Goal: Task Accomplishment & Management: Manage account settings

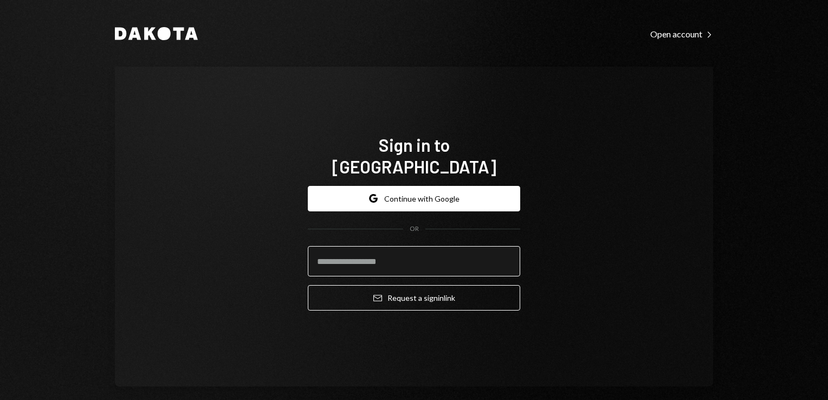
click at [342, 255] on input "email" at bounding box center [414, 261] width 212 height 30
type input "**********"
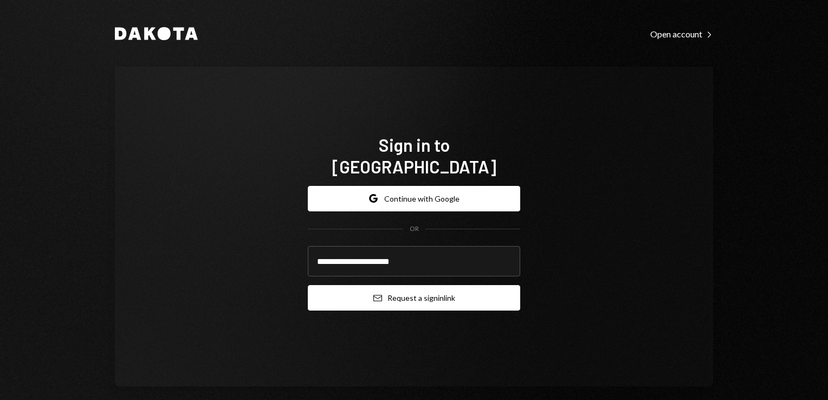
click at [379, 289] on button "Email Request a sign in link" at bounding box center [414, 297] width 212 height 25
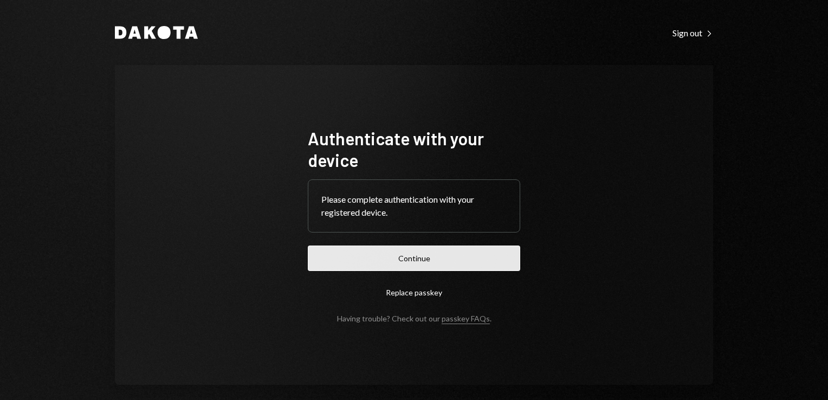
click at [407, 267] on button "Continue" at bounding box center [414, 257] width 212 height 25
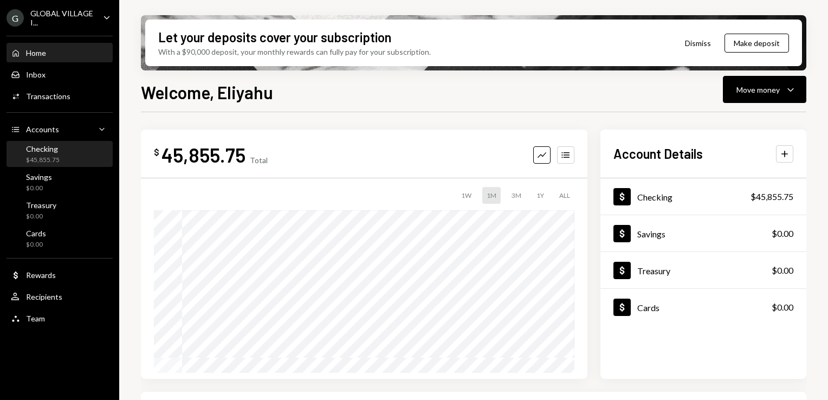
click at [63, 159] on div "Checking $45,855.75" at bounding box center [60, 154] width 98 height 21
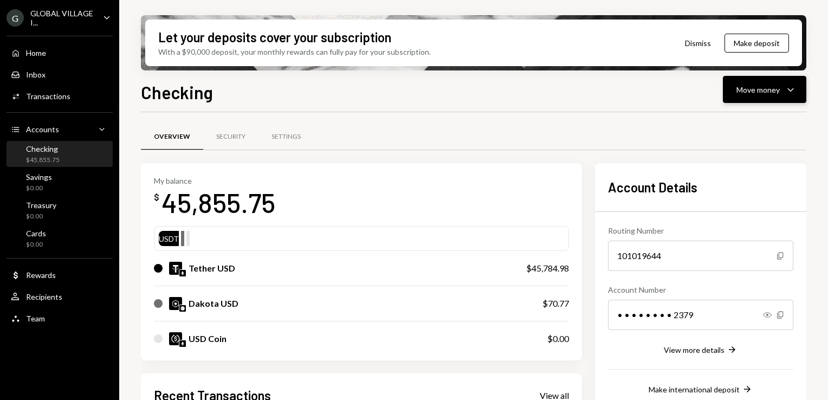
click at [795, 83] on icon "Caret Down" at bounding box center [790, 89] width 13 height 13
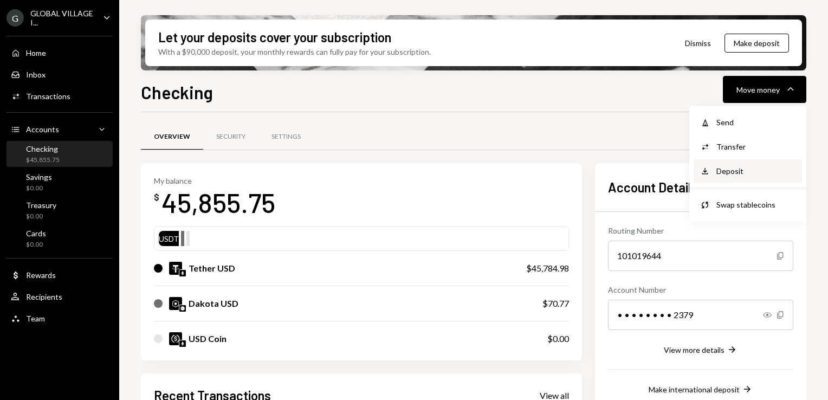
click at [747, 176] on div "Deposit" at bounding box center [755, 170] width 79 height 11
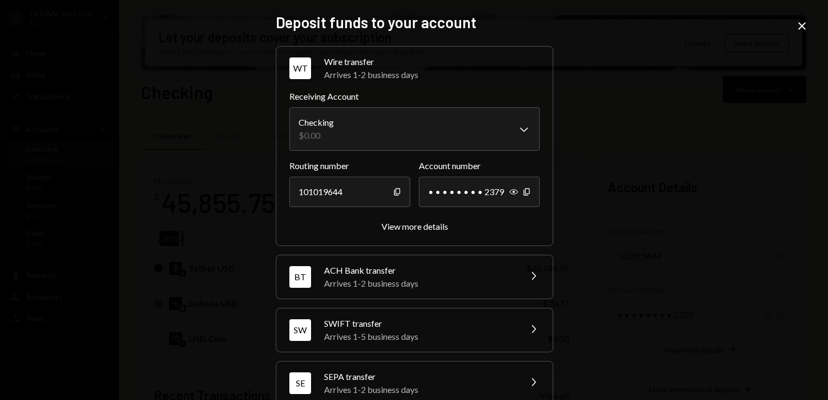
click at [747, 176] on div "**********" at bounding box center [414, 200] width 828 height 400
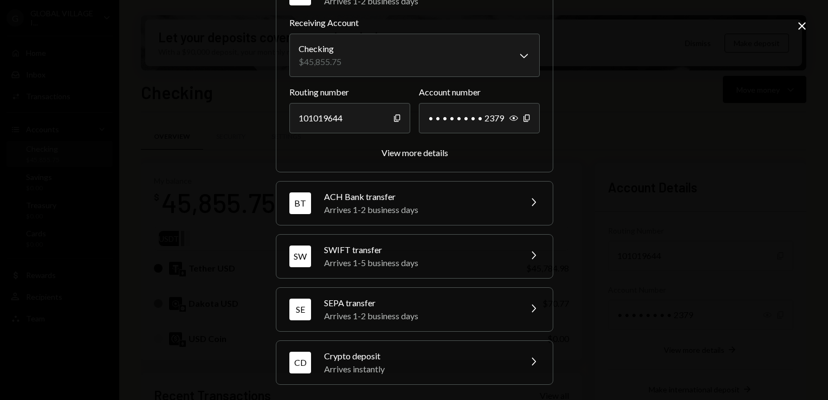
click at [404, 363] on div "Arrives instantly" at bounding box center [419, 368] width 190 height 13
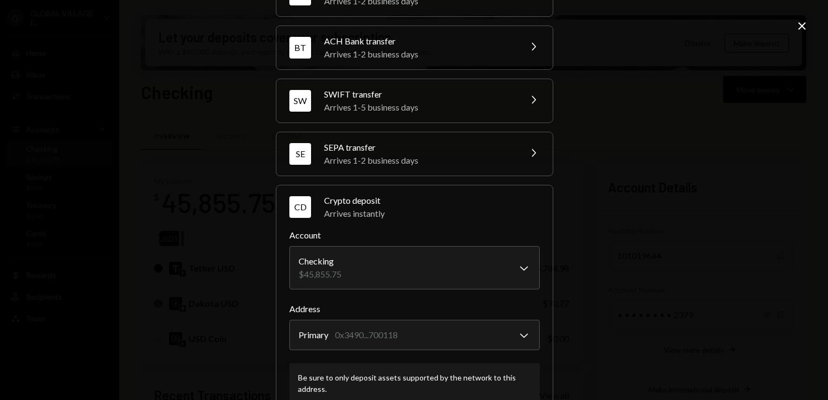
scroll to position [143, 0]
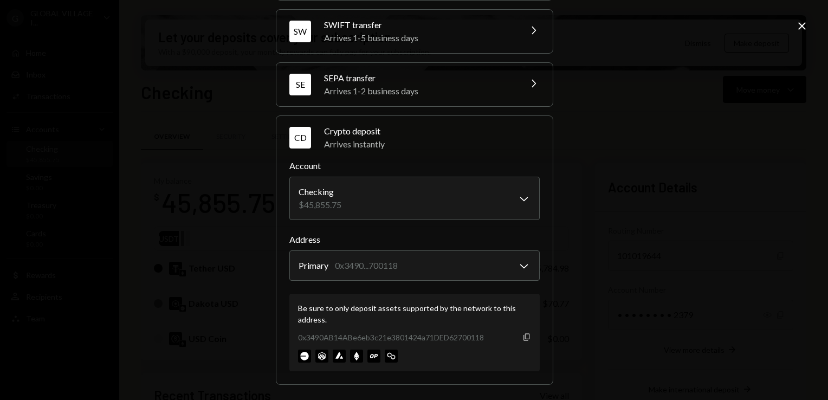
click at [523, 335] on icon "Copy" at bounding box center [526, 337] width 9 height 9
click at [804, 30] on icon "Close" at bounding box center [801, 26] width 13 height 13
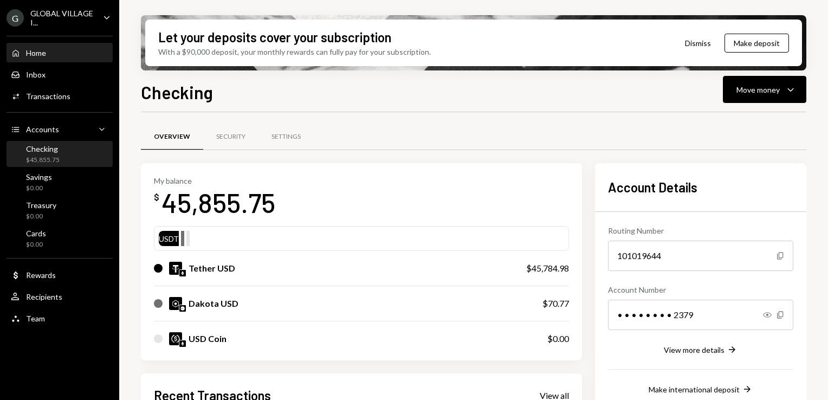
click at [37, 53] on div "Home" at bounding box center [36, 52] width 20 height 9
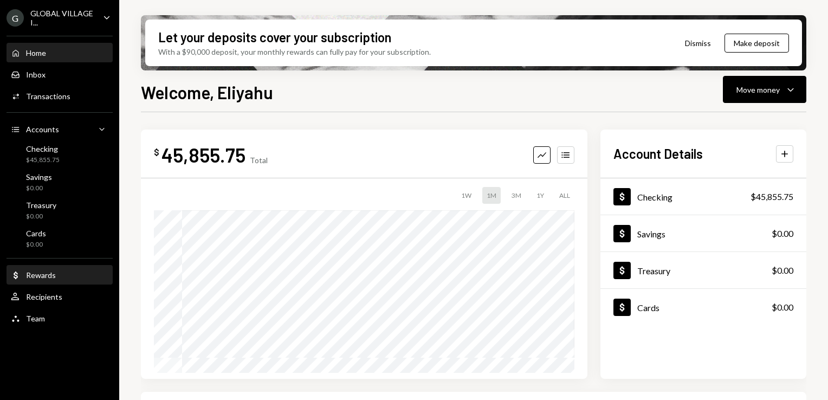
click at [41, 276] on div "Rewards" at bounding box center [41, 274] width 30 height 9
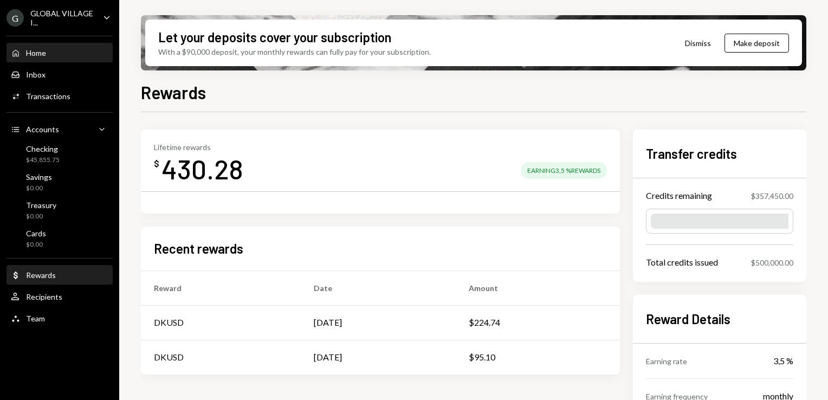
click at [37, 55] on div "Home" at bounding box center [36, 52] width 20 height 9
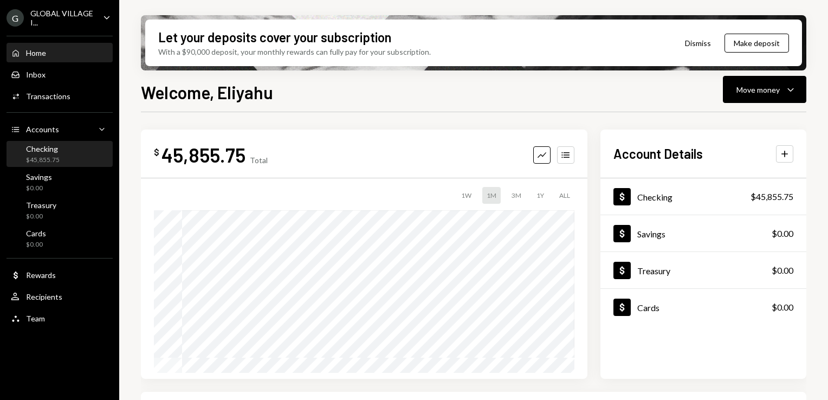
click at [49, 154] on div "Checking $45,855.75" at bounding box center [43, 154] width 34 height 21
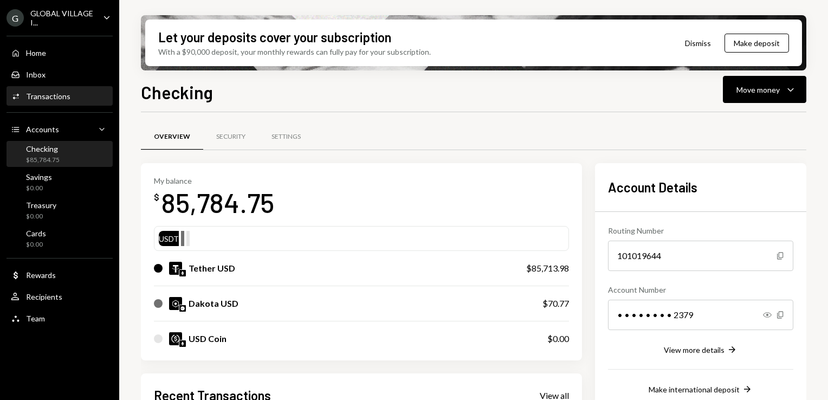
click at [49, 95] on div "Transactions" at bounding box center [48, 96] width 44 height 9
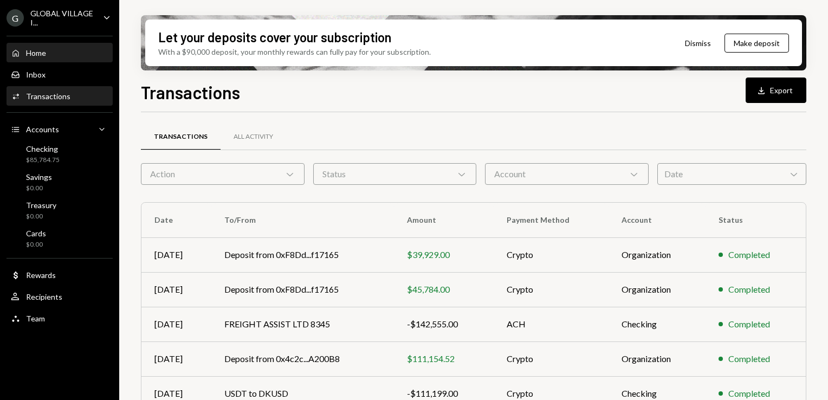
click at [35, 54] on div "Home" at bounding box center [36, 52] width 20 height 9
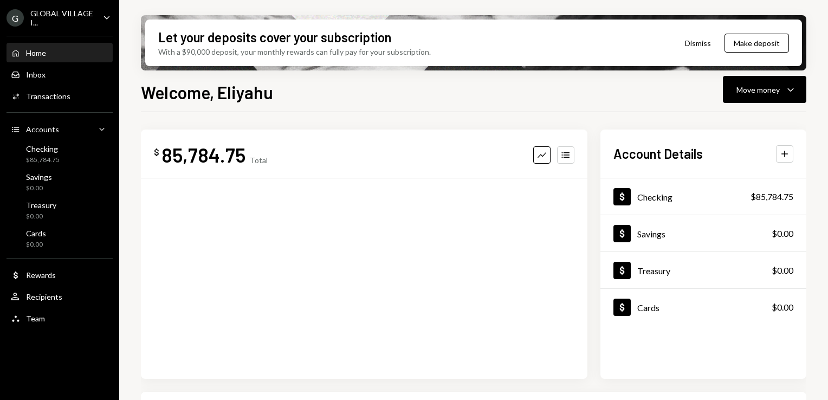
click at [35, 54] on div "Home" at bounding box center [36, 52] width 20 height 9
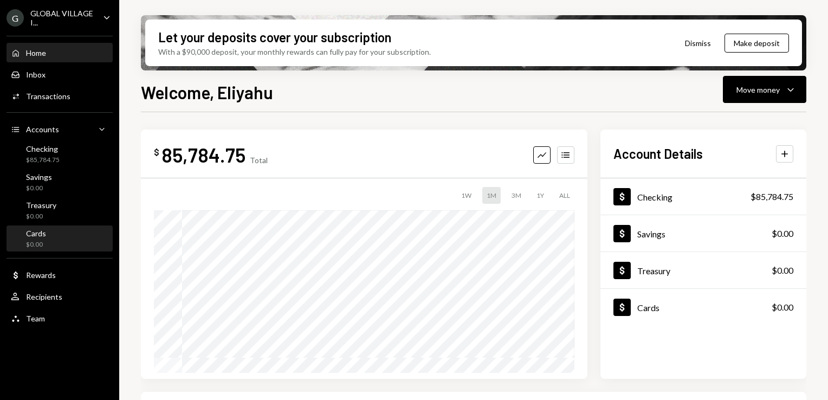
click at [50, 244] on div "Cards $0.00" at bounding box center [60, 239] width 98 height 21
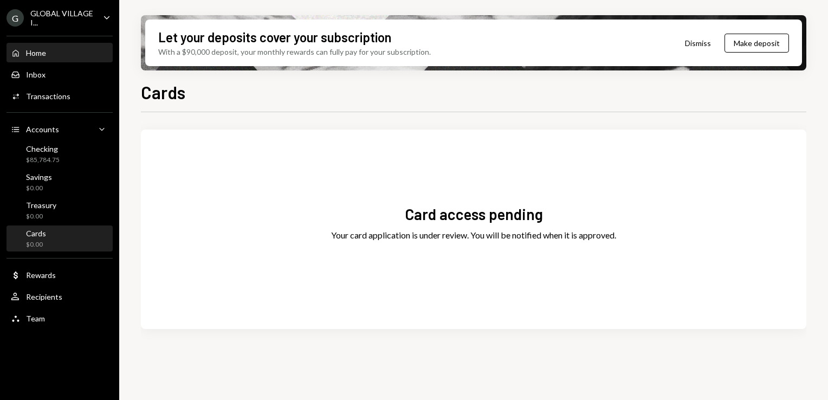
click at [37, 50] on div "Home" at bounding box center [36, 52] width 20 height 9
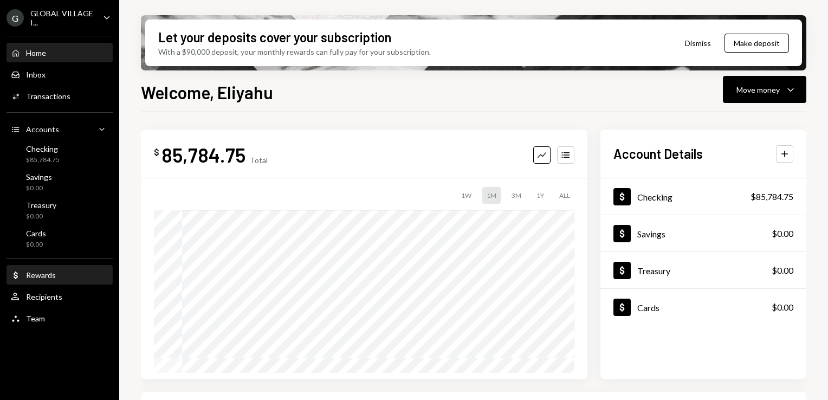
click at [33, 273] on div "Rewards" at bounding box center [41, 274] width 30 height 9
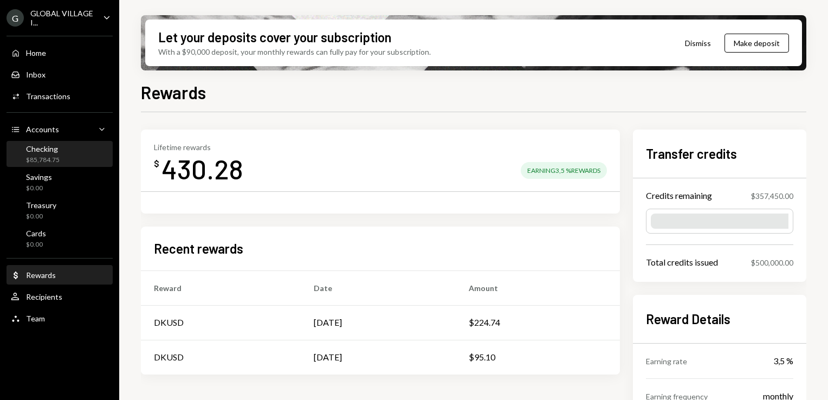
click at [38, 148] on div "Checking" at bounding box center [43, 148] width 34 height 9
